Goal: Navigation & Orientation: Find specific page/section

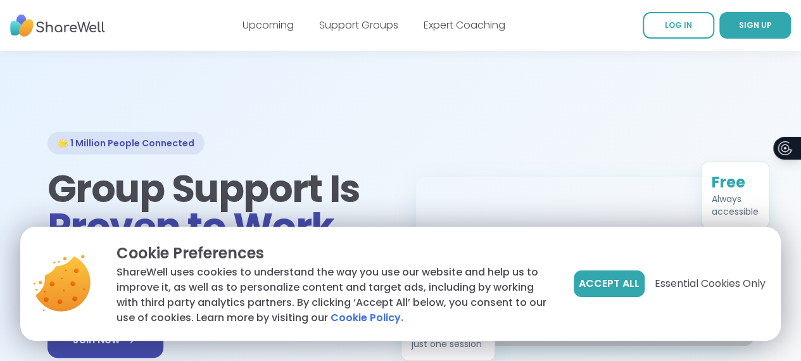
click at [276, 32] on div "Upcoming" at bounding box center [268, 25] width 51 height 15
click at [279, 29] on link "Upcoming" at bounding box center [268, 25] width 51 height 15
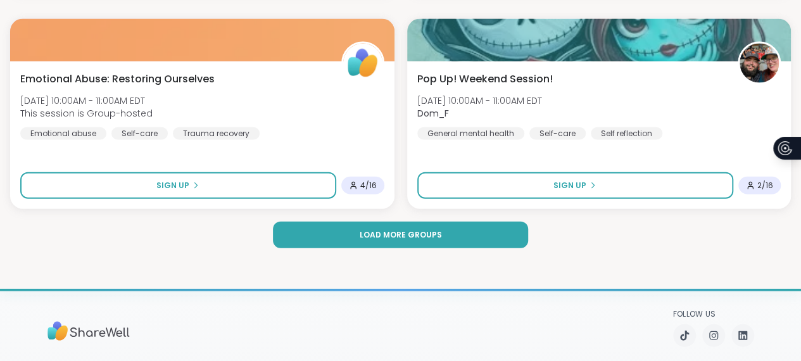
scroll to position [4017, 0]
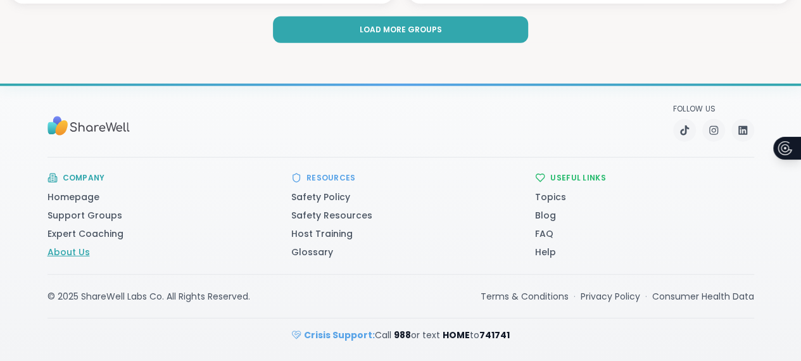
click at [48, 255] on link "About Us" at bounding box center [69, 252] width 42 height 13
